Goal: Task Accomplishment & Management: Use online tool/utility

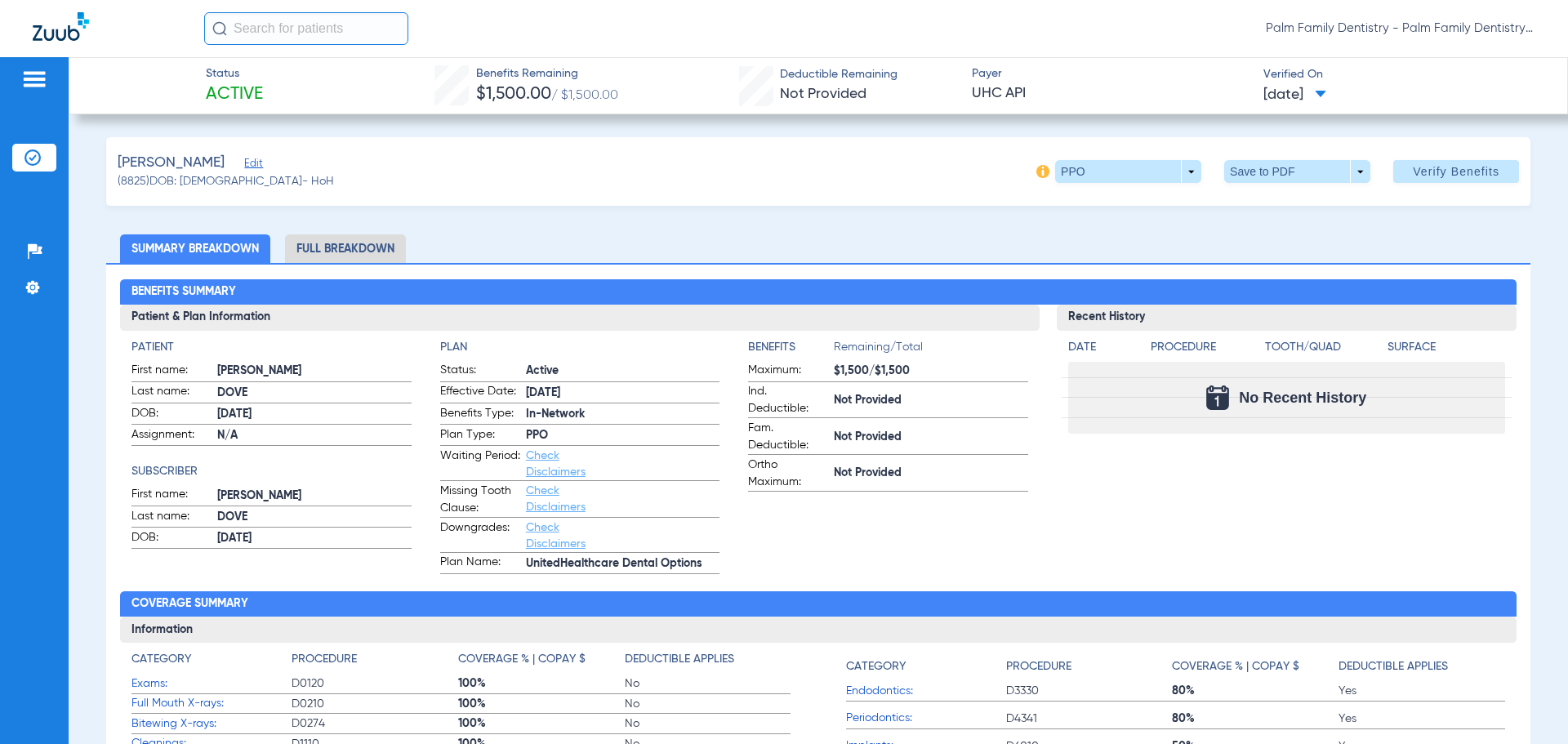
click at [34, 67] on div "Patients Insurance Verification Setup Help Center Settings" at bounding box center [34, 429] width 69 height 744
click at [36, 83] on img at bounding box center [35, 79] width 26 height 20
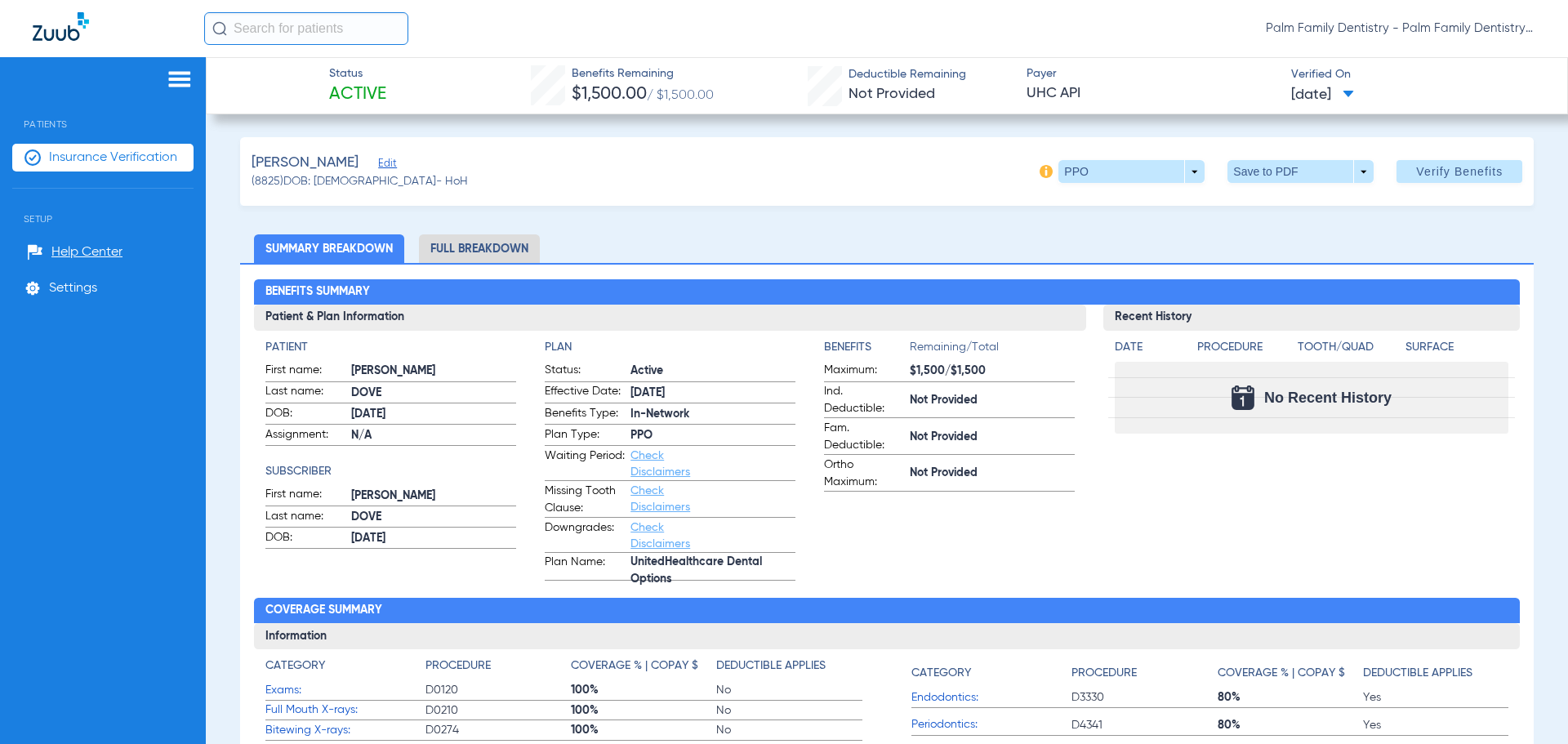
click at [36, 159] on img at bounding box center [32, 157] width 16 height 16
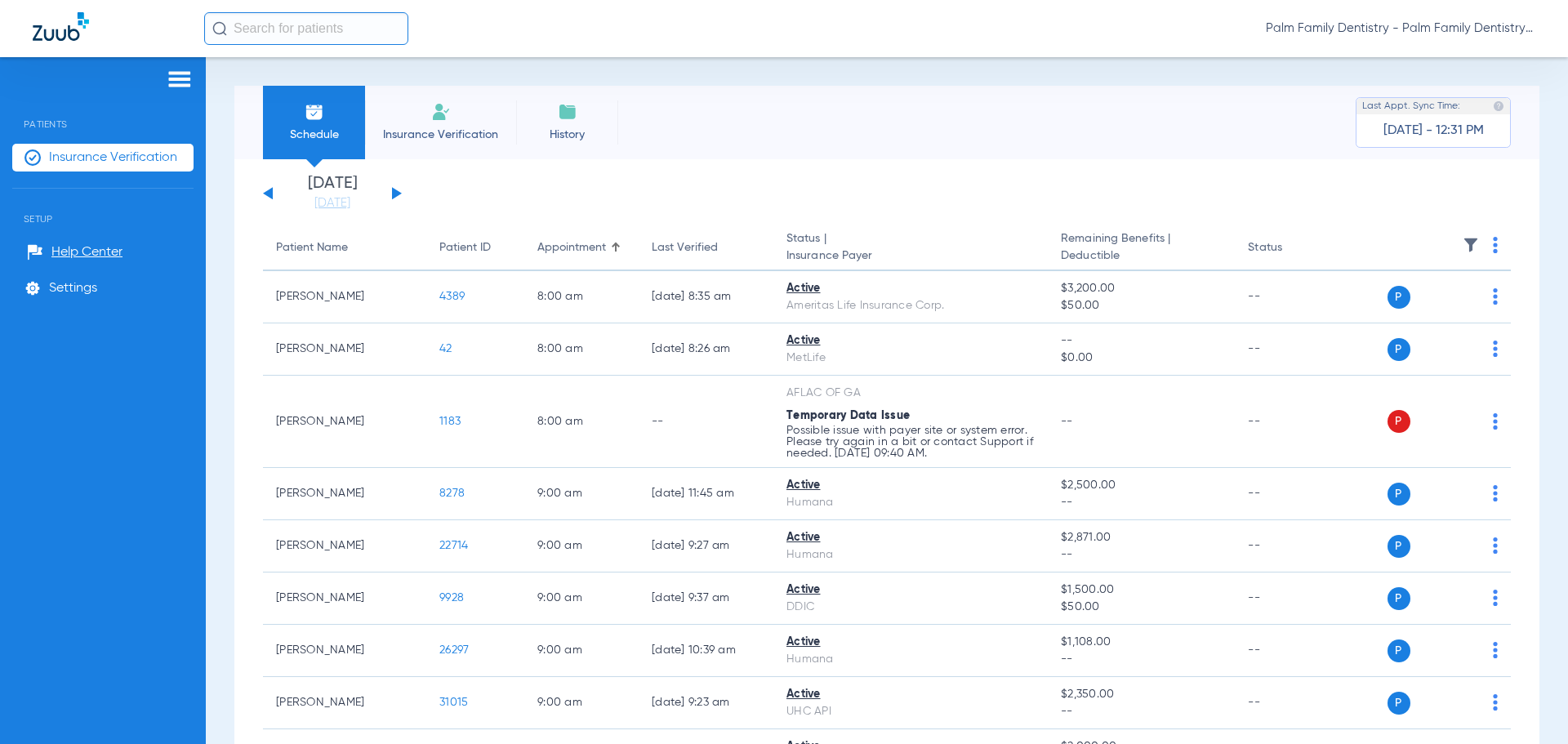
click at [394, 197] on button at bounding box center [397, 193] width 9 height 12
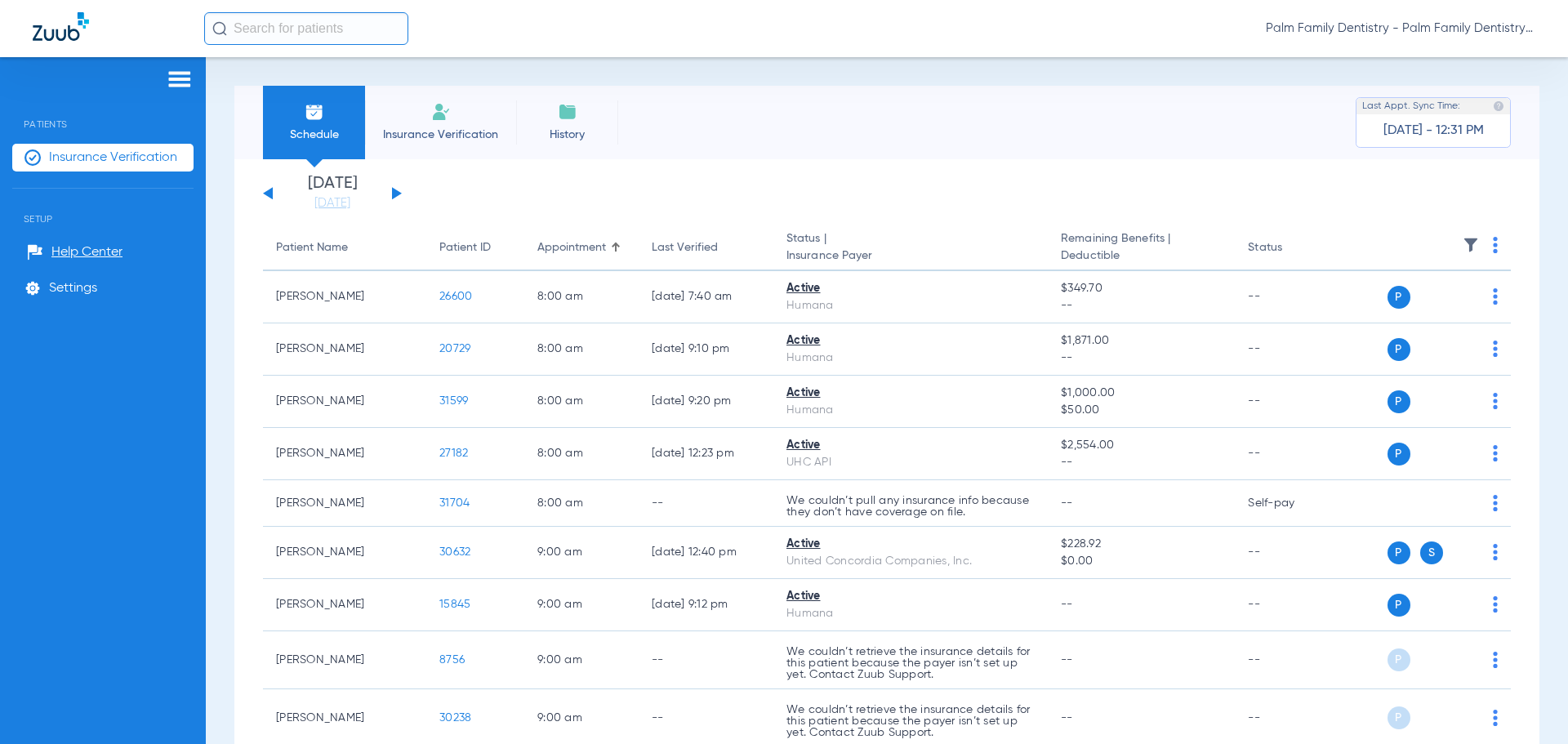
click at [395, 190] on button at bounding box center [397, 193] width 9 height 12
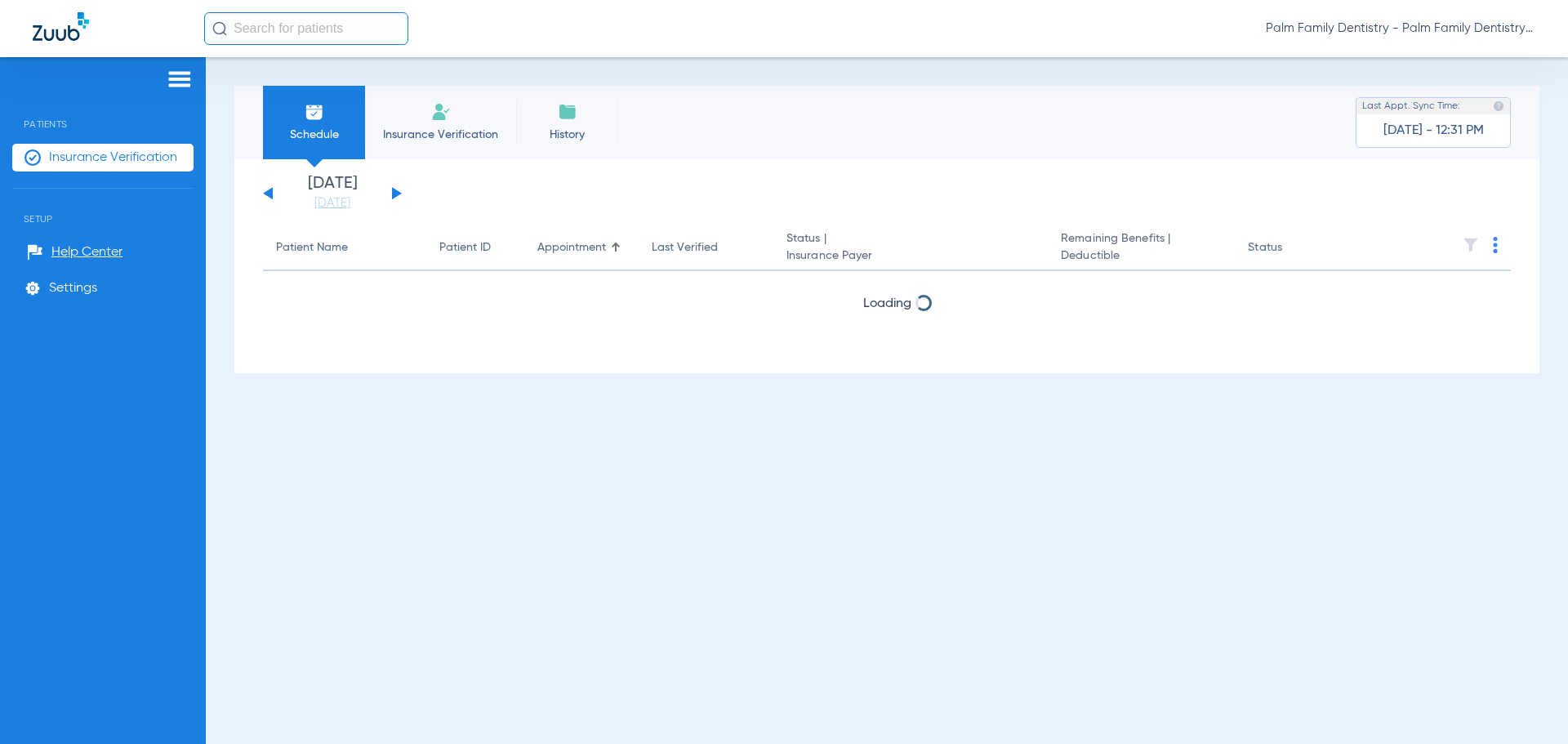
click at [395, 191] on button at bounding box center [397, 193] width 9 height 12
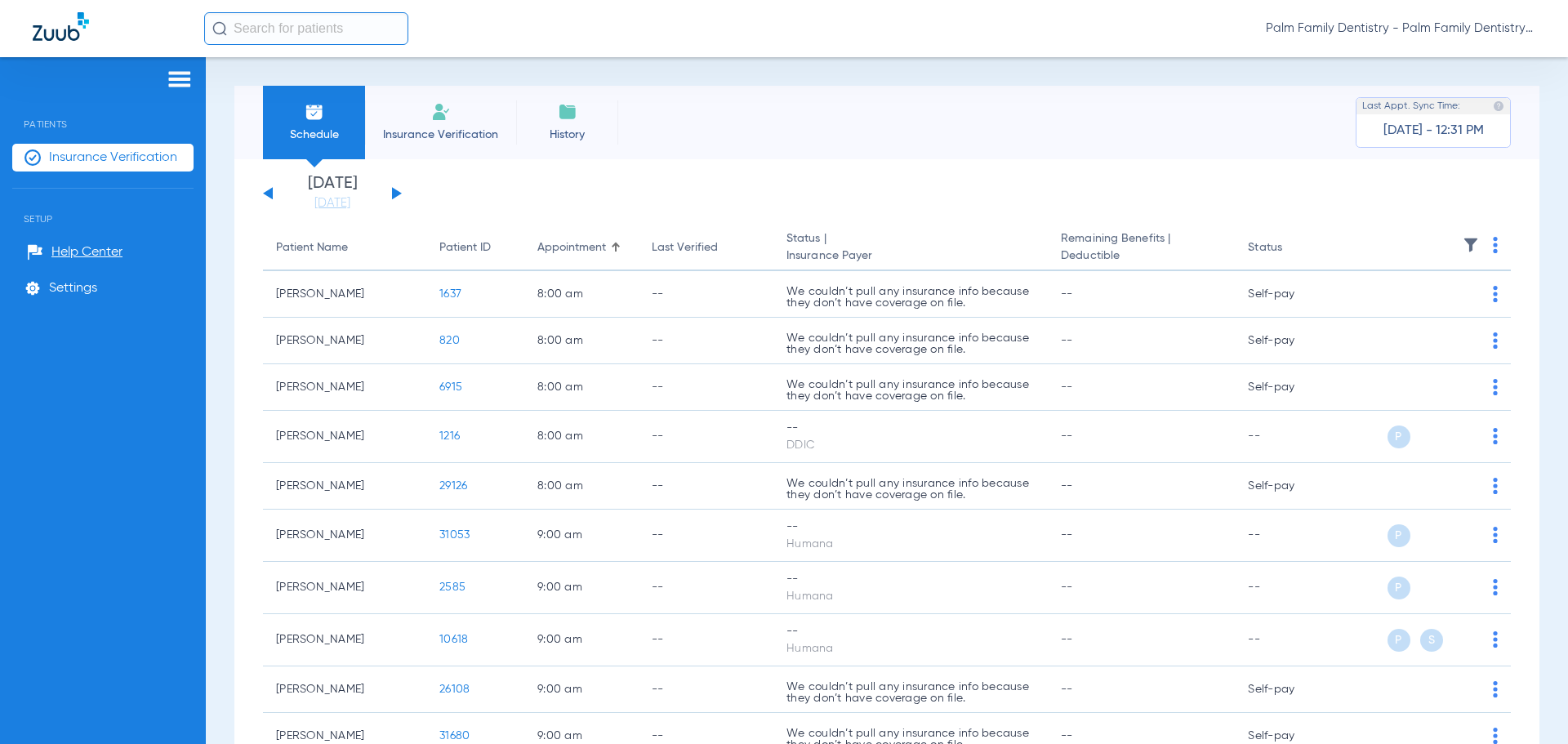
click at [467, 116] on li "Insurance Verification" at bounding box center [440, 122] width 151 height 73
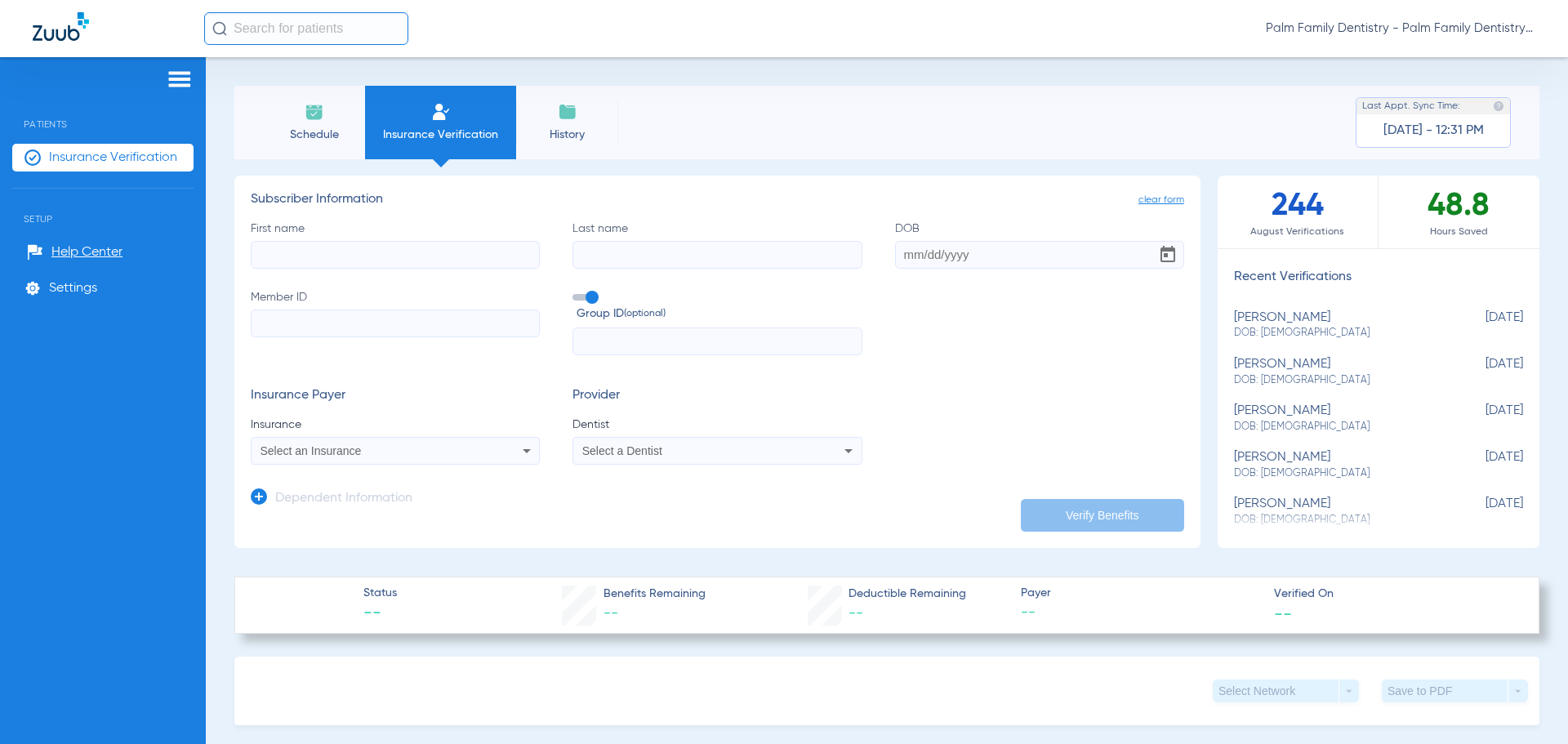
click at [307, 124] on li "Schedule" at bounding box center [314, 122] width 103 height 73
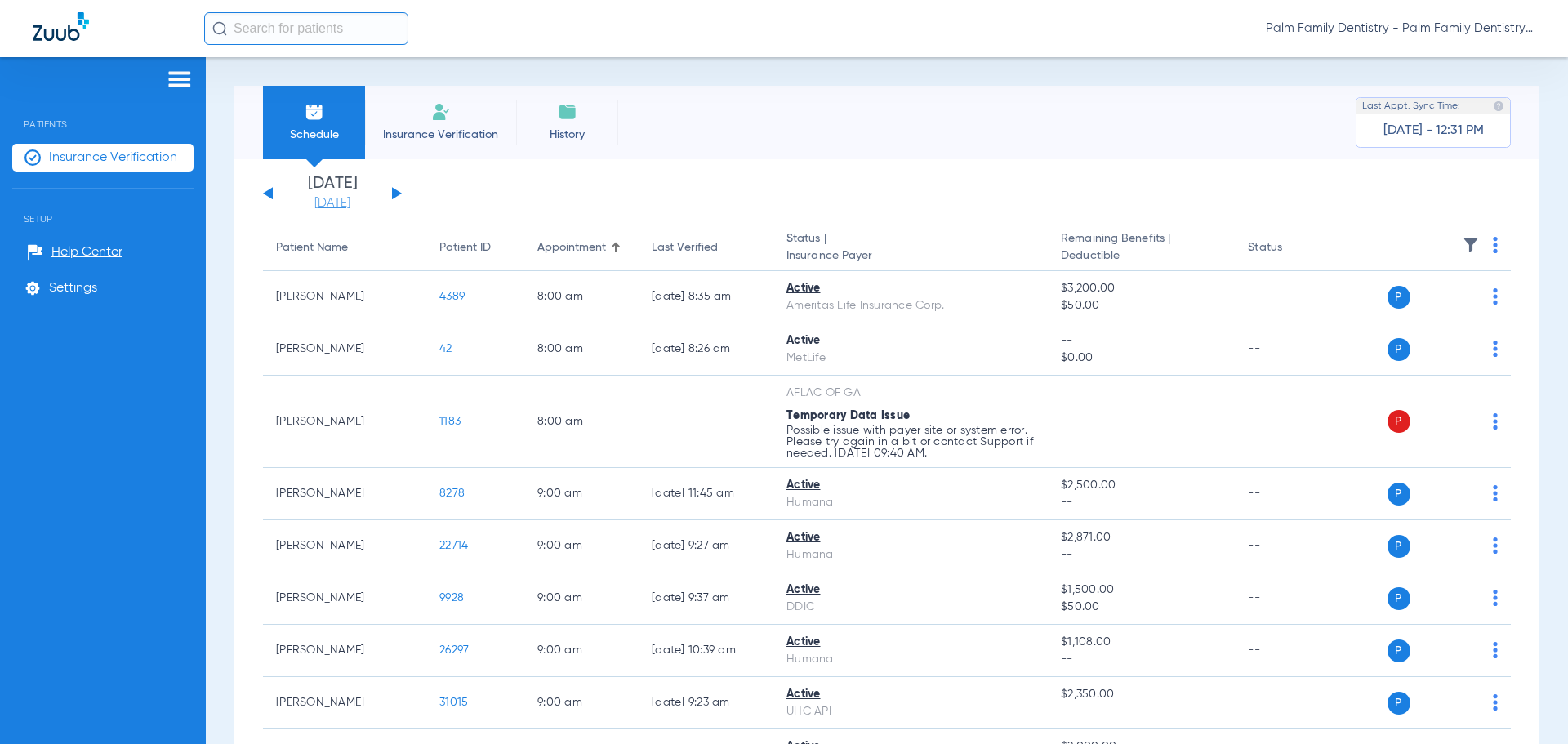
click at [344, 198] on link "[DATE]" at bounding box center [332, 202] width 98 height 16
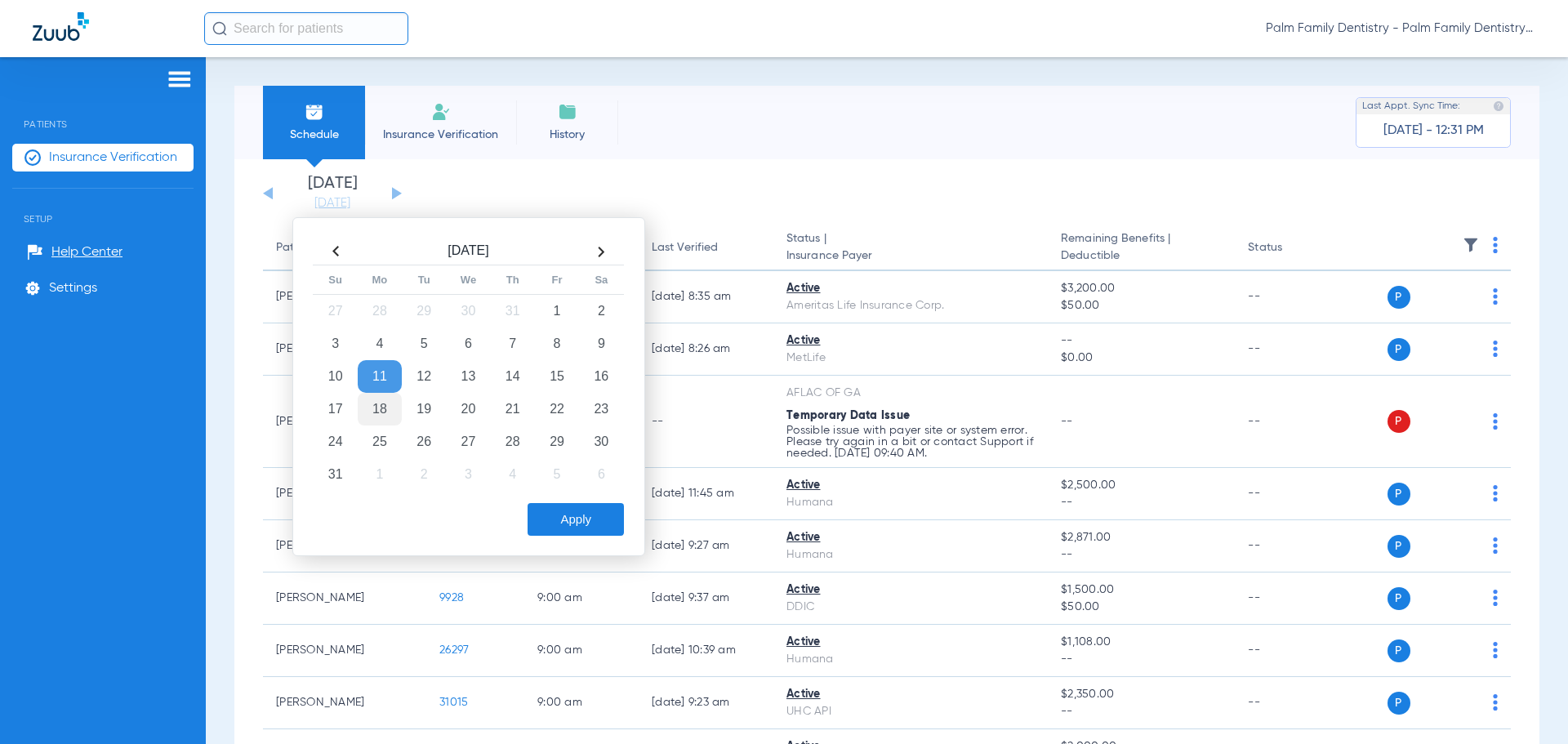
click at [369, 410] on td "18" at bounding box center [379, 409] width 44 height 33
click at [371, 404] on td "18" at bounding box center [379, 409] width 44 height 33
click at [588, 510] on button "Apply" at bounding box center [576, 519] width 96 height 33
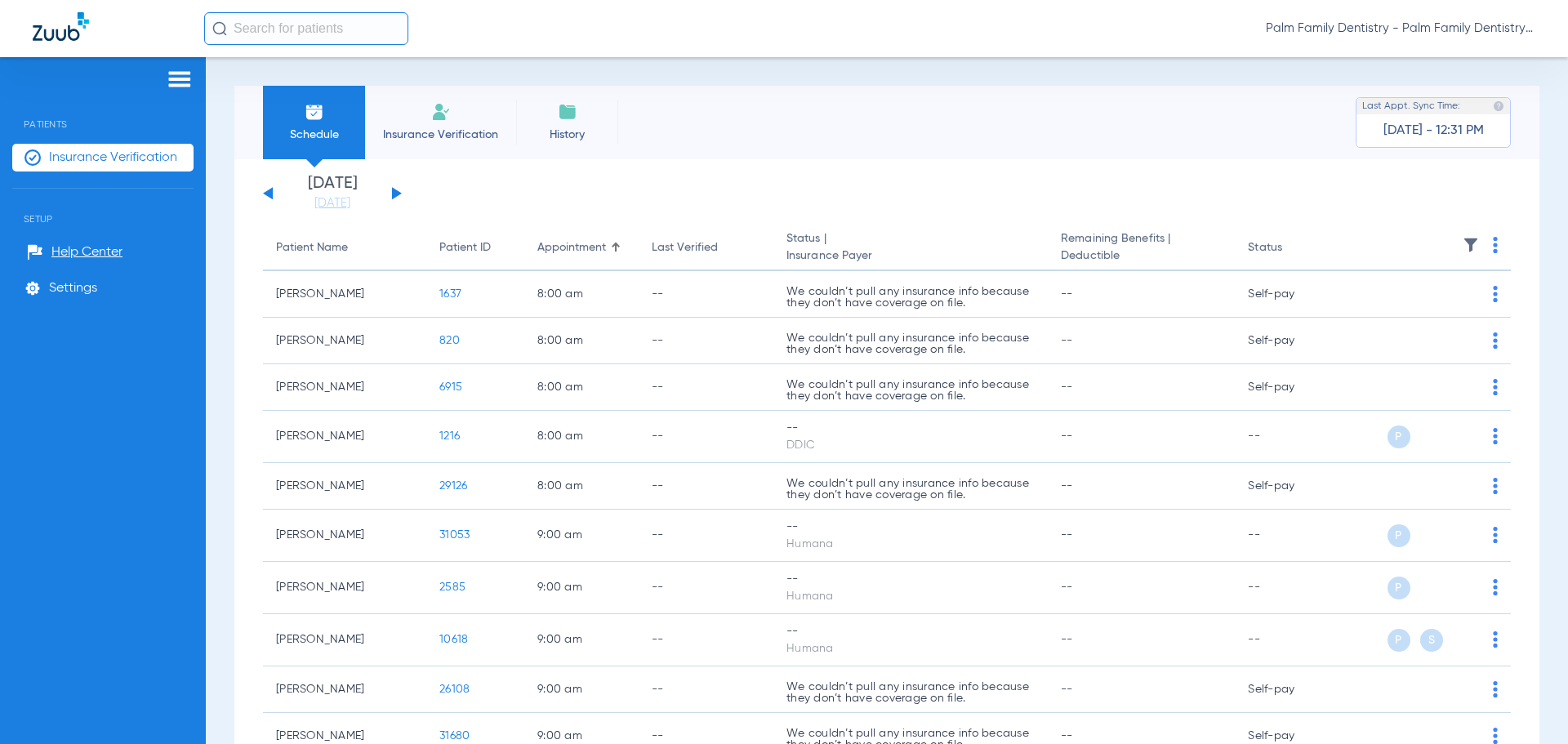
click at [1493, 245] on img at bounding box center [1495, 245] width 5 height 16
click at [1397, 313] on span "Verify All" at bounding box center [1420, 309] width 103 height 11
click at [395, 189] on div "[DATE] [DATE] [DATE] [DATE] [DATE] [DATE] [DATE] [DATE] [DATE] [DATE] [DATE] [D…" at bounding box center [333, 194] width 139 height 36
click at [394, 191] on button at bounding box center [397, 193] width 9 height 12
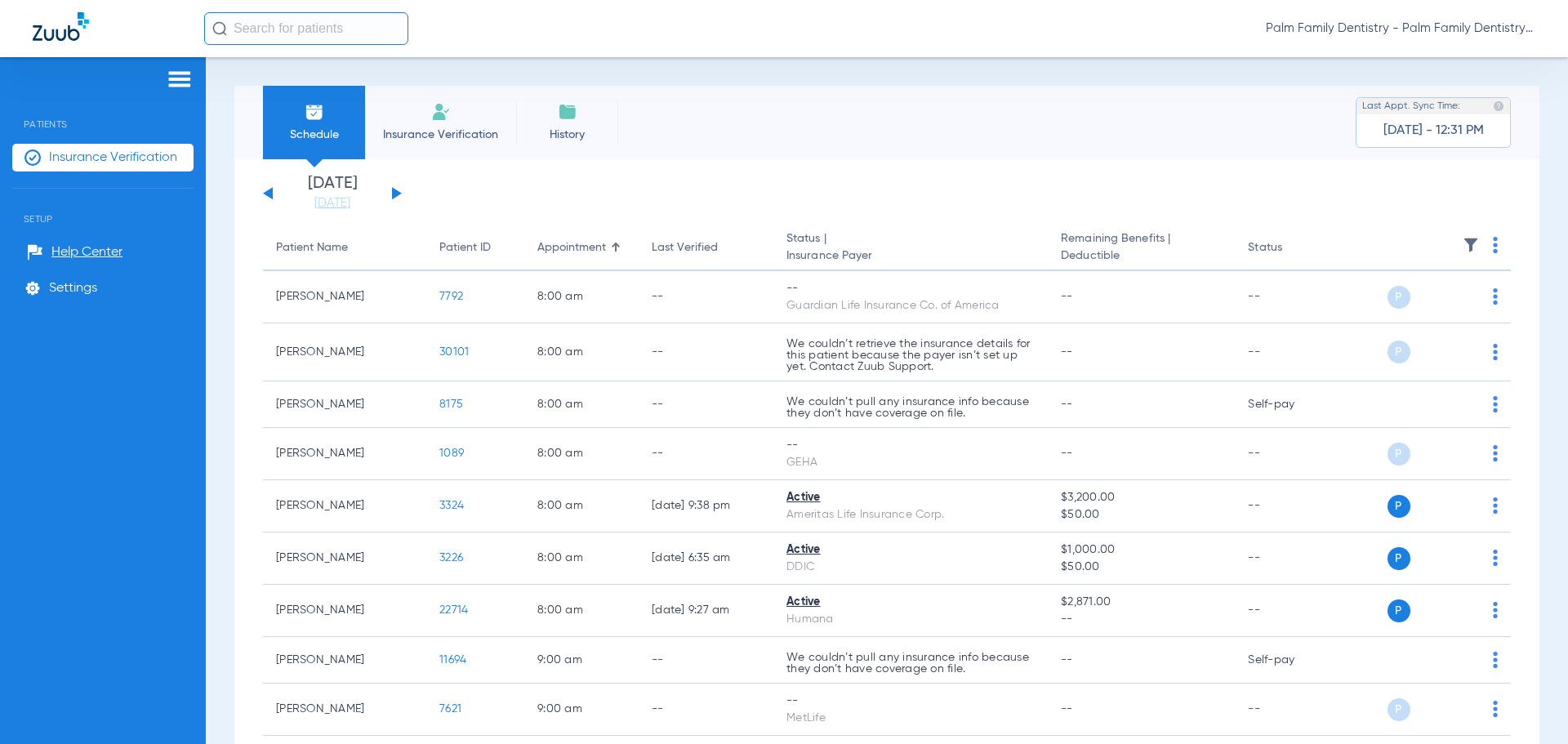
click at [1486, 241] on th at bounding box center [1428, 248] width 166 height 46
click at [1486, 246] on th at bounding box center [1428, 248] width 166 height 46
click at [1493, 247] on img at bounding box center [1495, 245] width 5 height 16
click at [1390, 300] on button "Verify All" at bounding box center [1420, 309] width 128 height 33
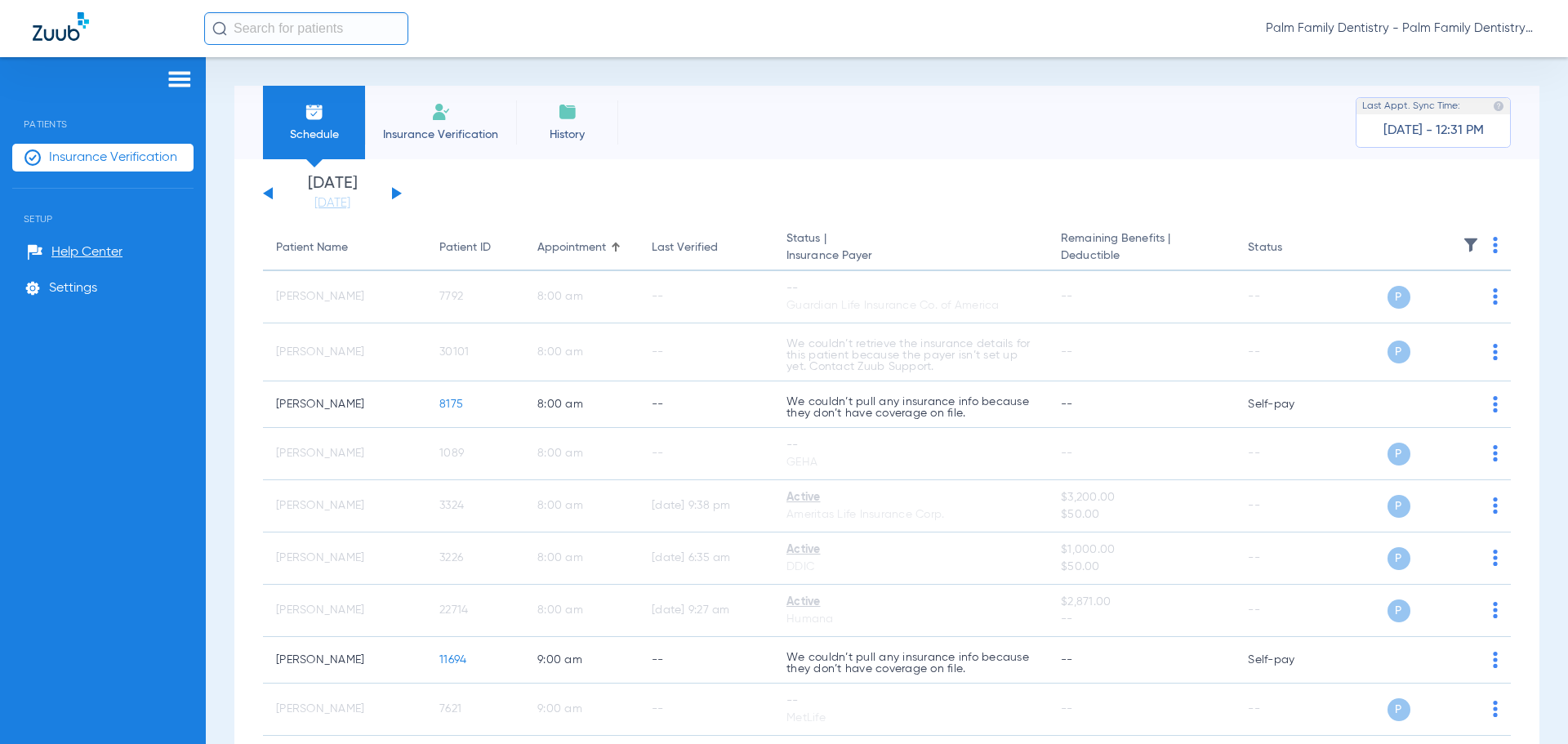
click at [399, 193] on button at bounding box center [397, 193] width 9 height 12
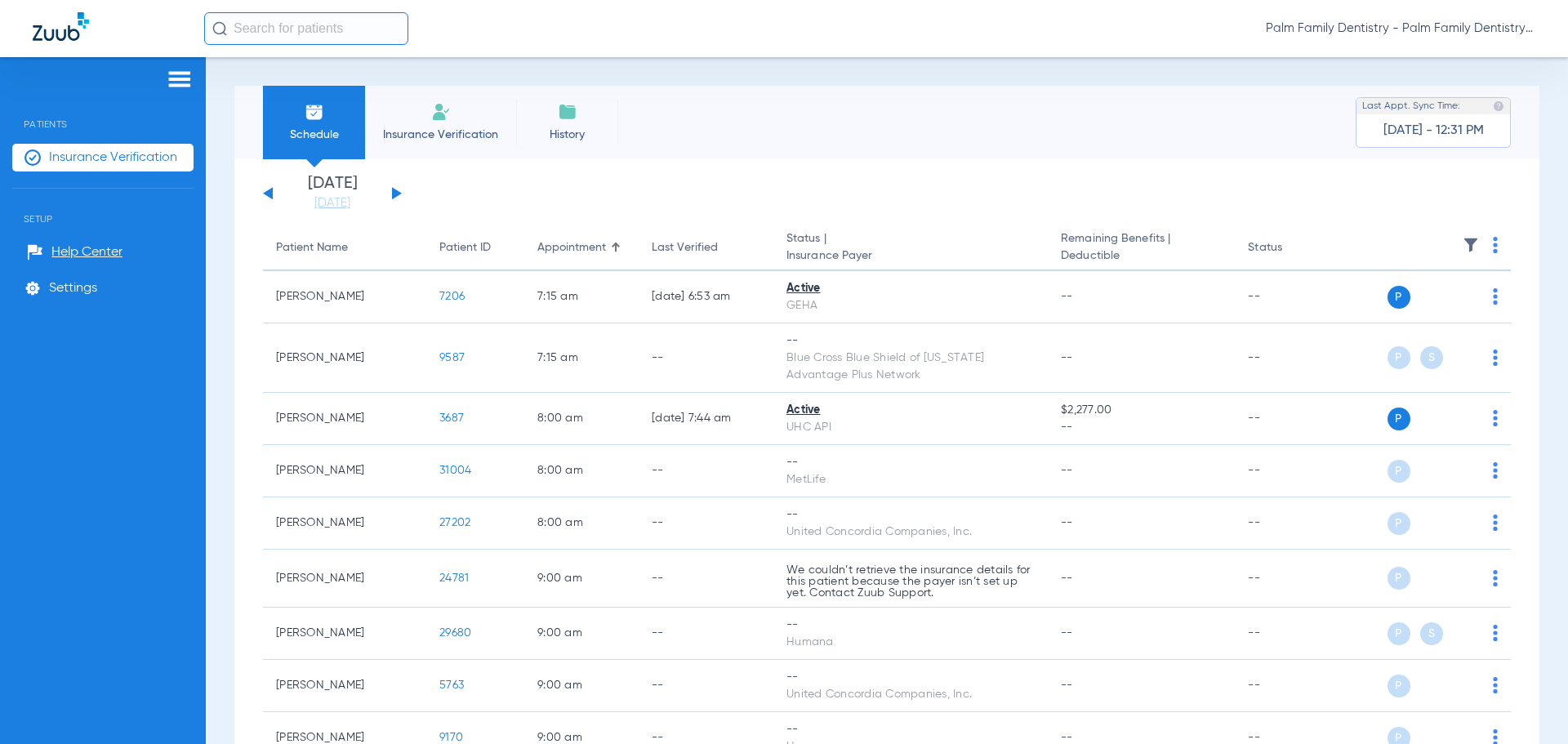
click at [1493, 239] on img at bounding box center [1495, 245] width 5 height 16
click at [1380, 307] on span "Verify All" at bounding box center [1420, 309] width 103 height 11
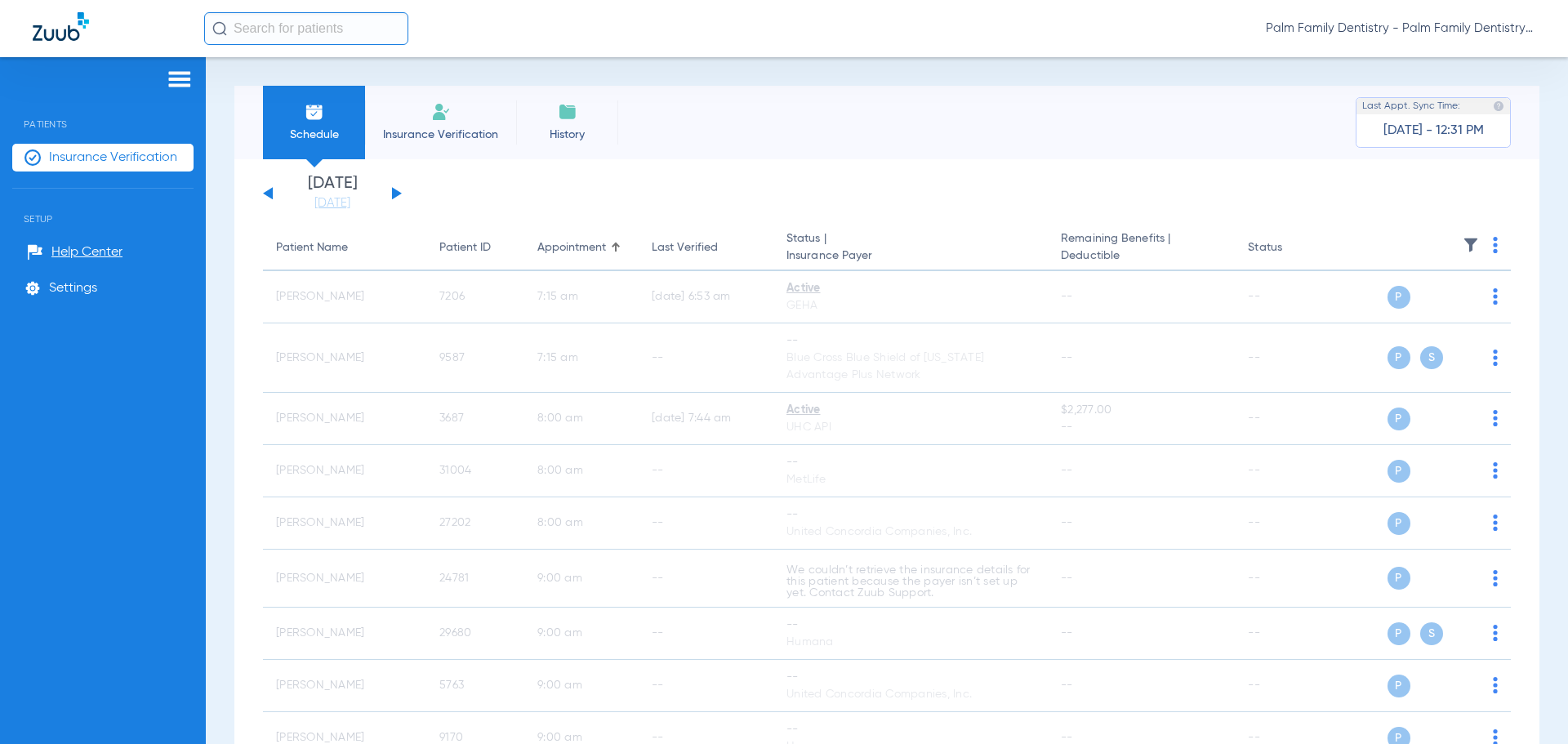
click at [399, 192] on button at bounding box center [397, 193] width 9 height 12
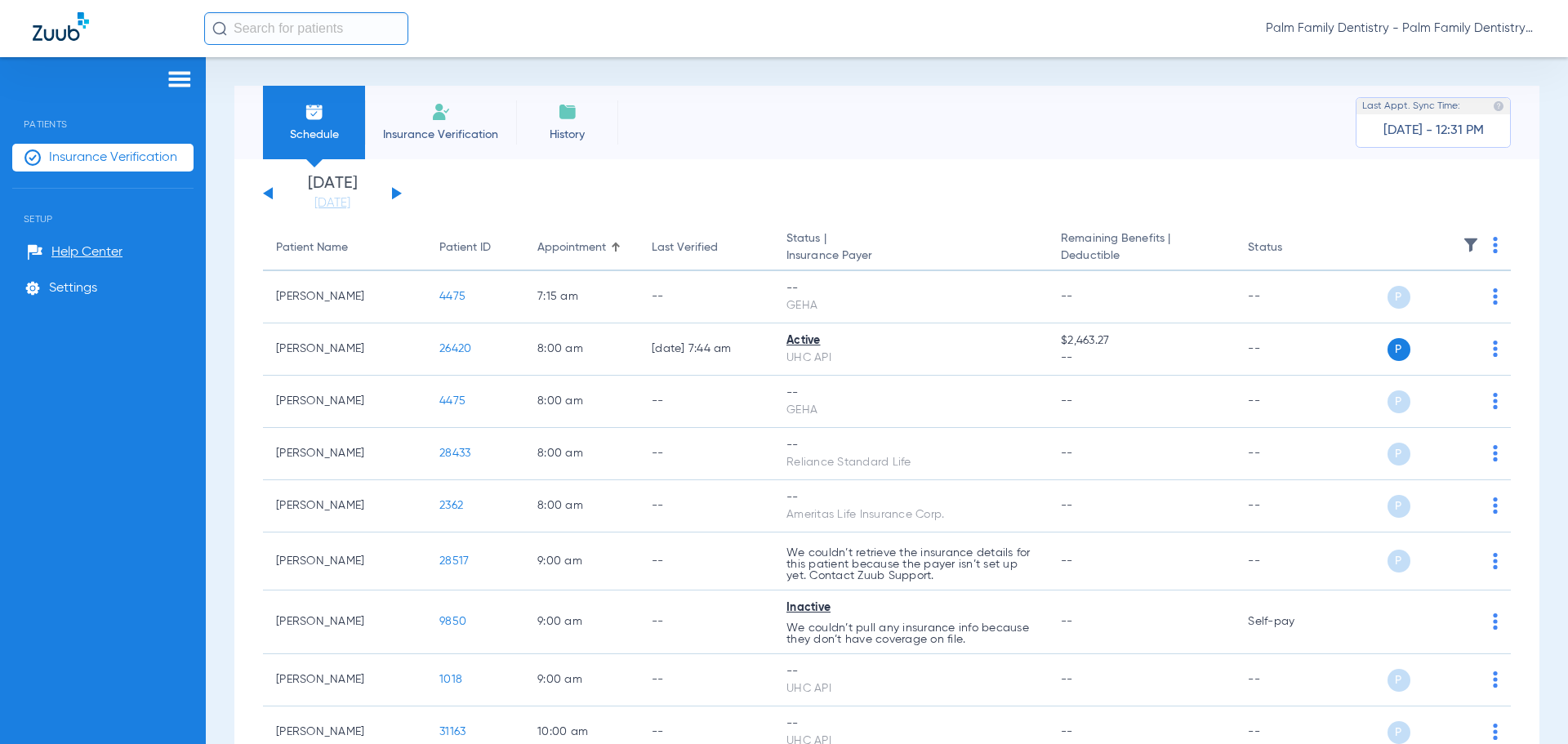
click at [1493, 244] on img at bounding box center [1495, 245] width 5 height 16
click at [1392, 302] on button "Verify All" at bounding box center [1422, 309] width 124 height 33
